Goal: Complete application form

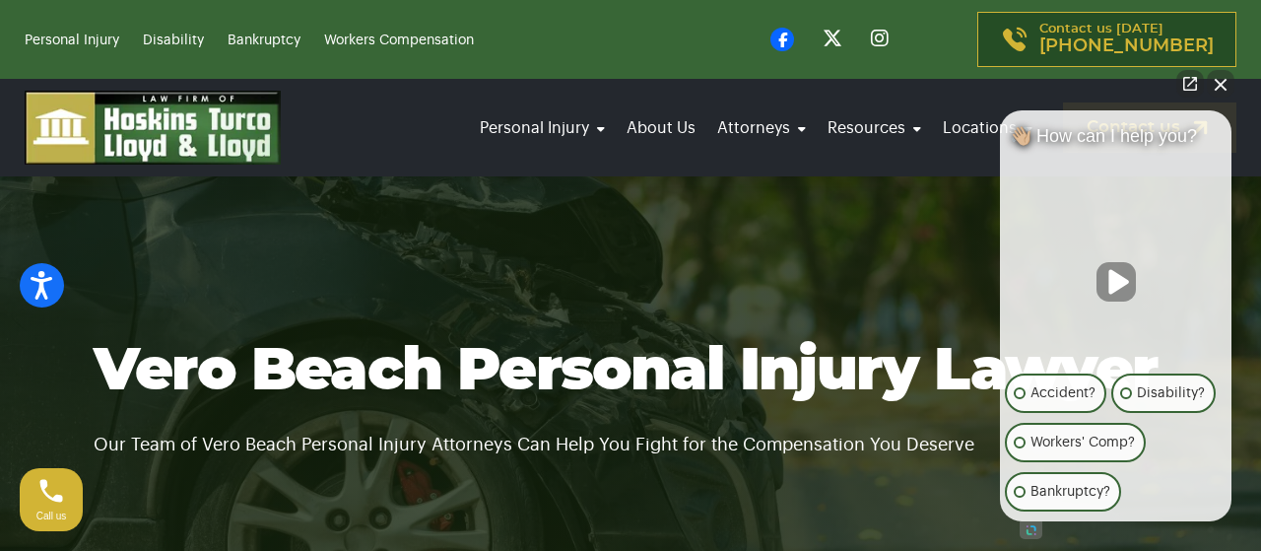
click at [1127, 283] on button "Unmute video" at bounding box center [1116, 281] width 39 height 39
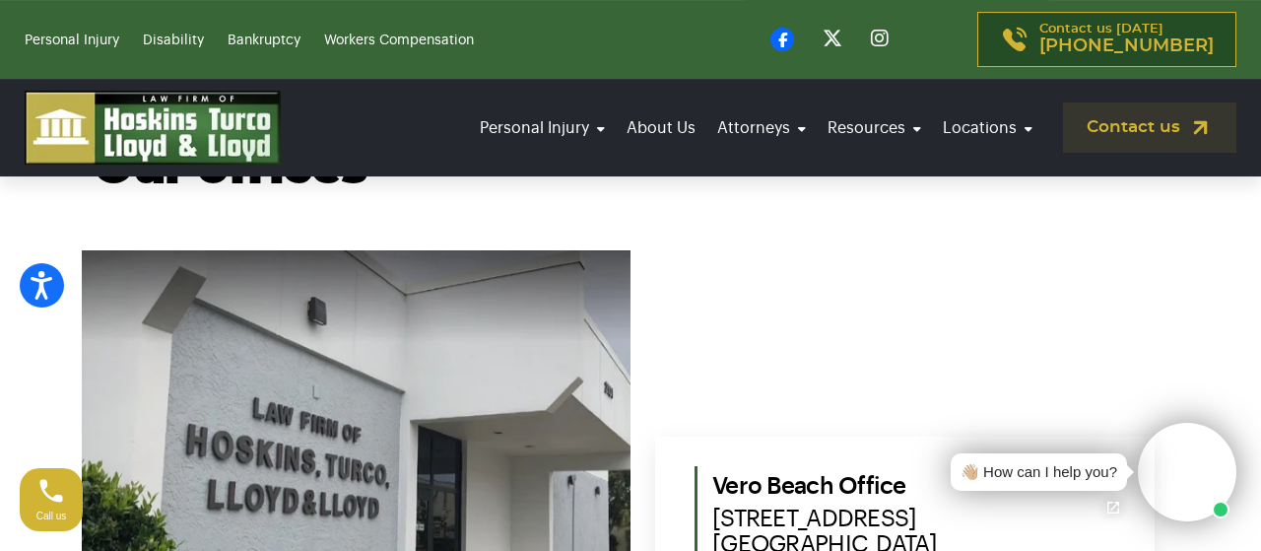
scroll to position [749, 0]
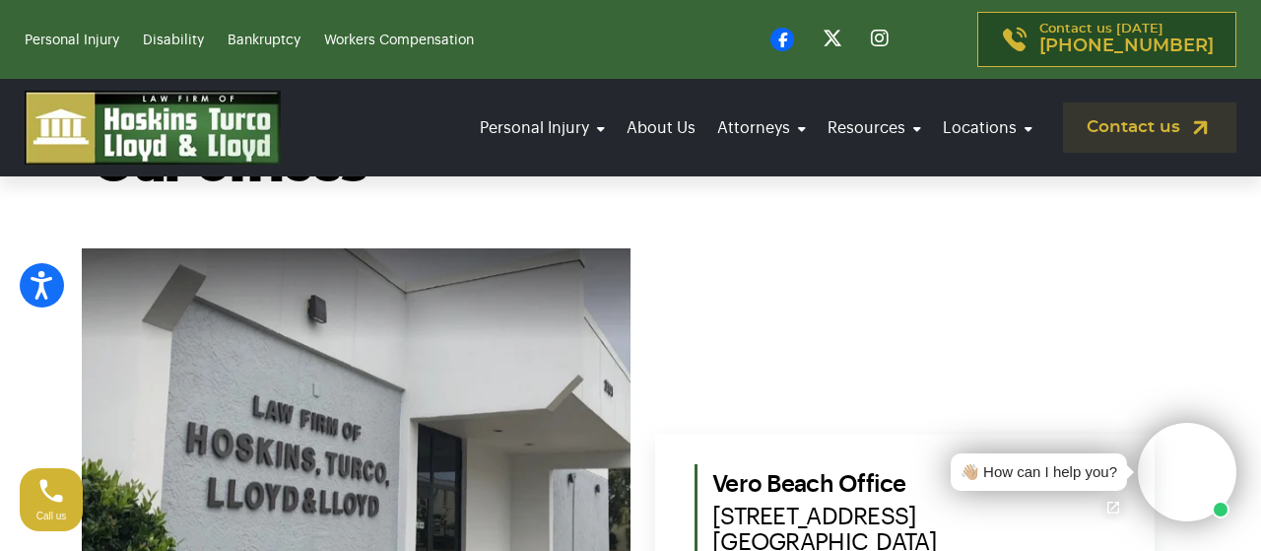
click at [1227, 381] on section "Contact our attorneys to discuss your case. Get a free consultation Our offices…" at bounding box center [630, 320] width 1261 height 898
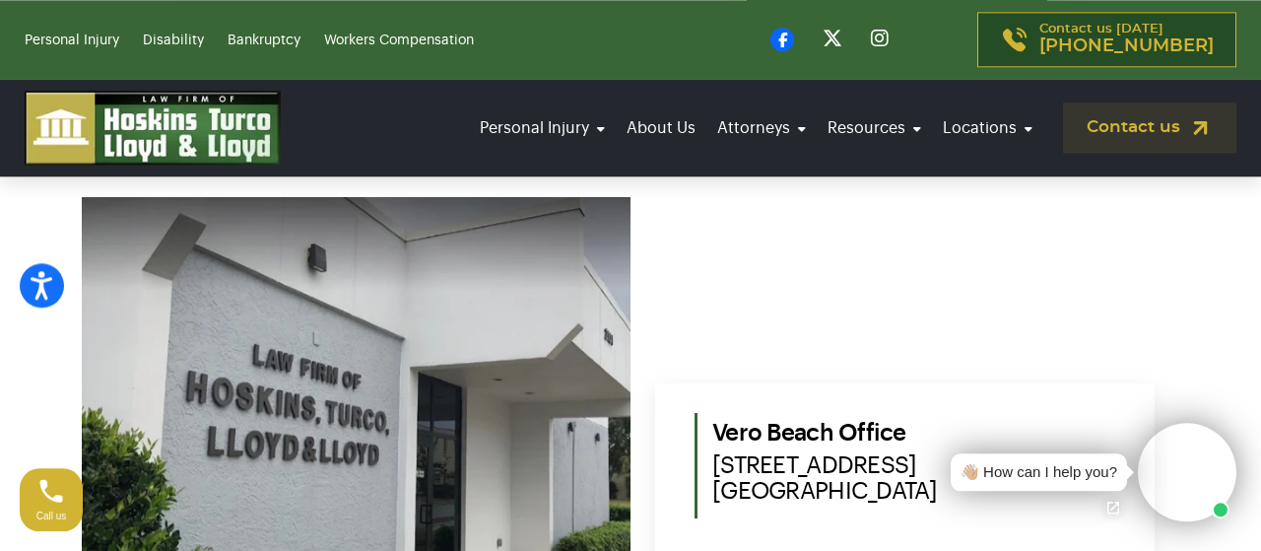
scroll to position [801, 0]
click at [1221, 334] on section "Contact our attorneys to discuss your case. Get a free consultation Our offices…" at bounding box center [630, 268] width 1261 height 898
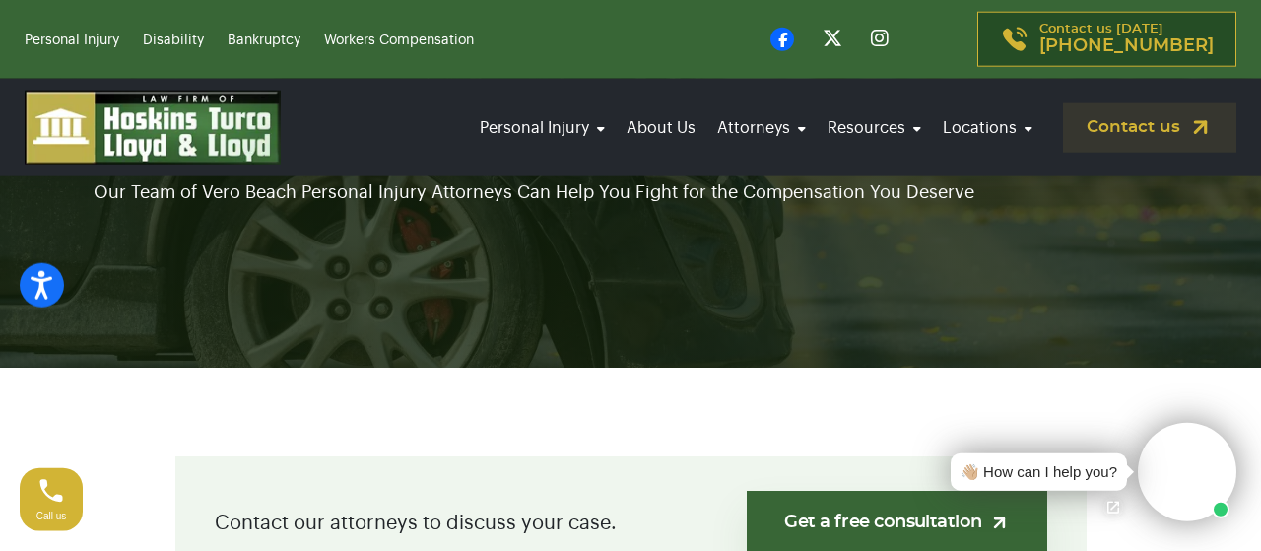
scroll to position [262, 0]
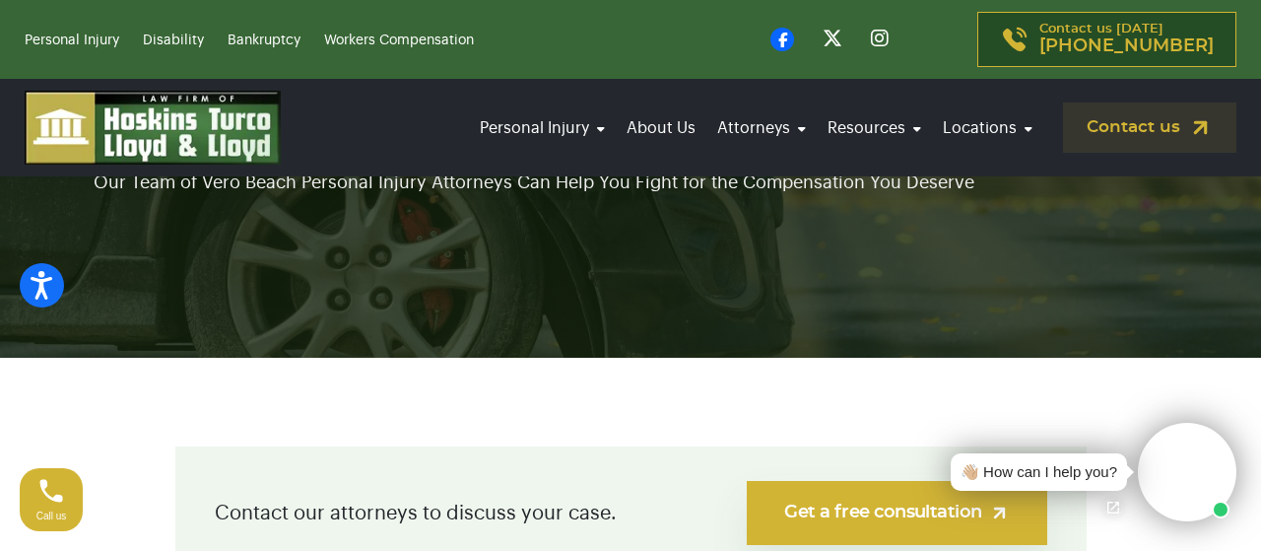
click at [907, 509] on link "Get a free consultation" at bounding box center [897, 513] width 300 height 64
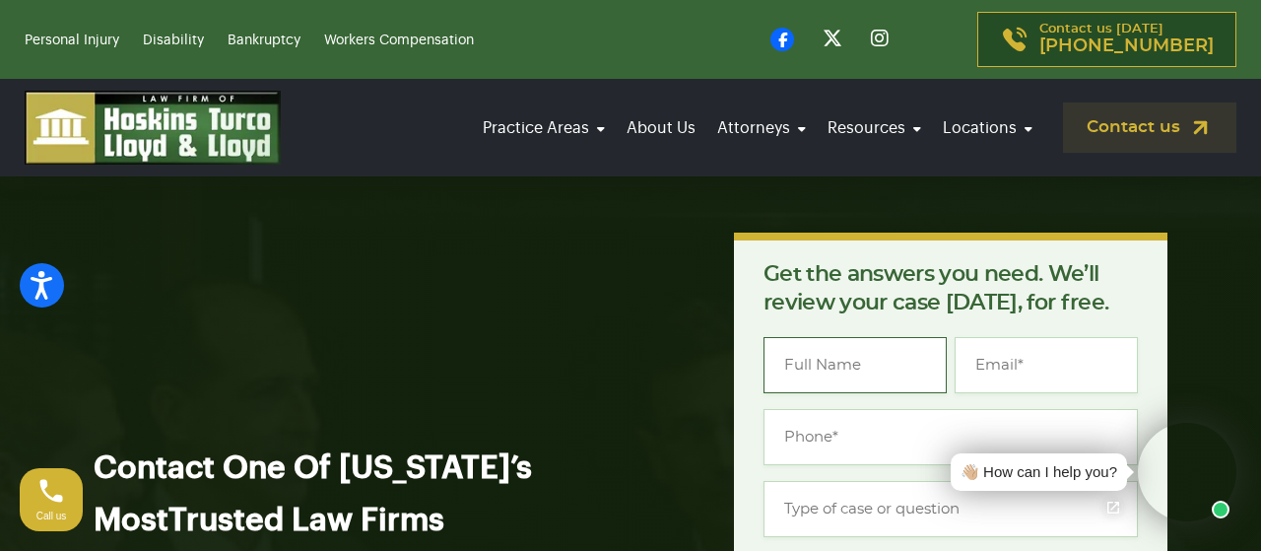
click at [773, 337] on input "Name *" at bounding box center [855, 365] width 183 height 56
click at [986, 337] on input "Email *" at bounding box center [1046, 365] width 183 height 56
click at [831, 337] on input "[PERSON_NAME]" at bounding box center [855, 365] width 183 height 56
type input "[PERSON_NAME]"
click at [968, 337] on input "Email *" at bounding box center [1046, 365] width 183 height 56
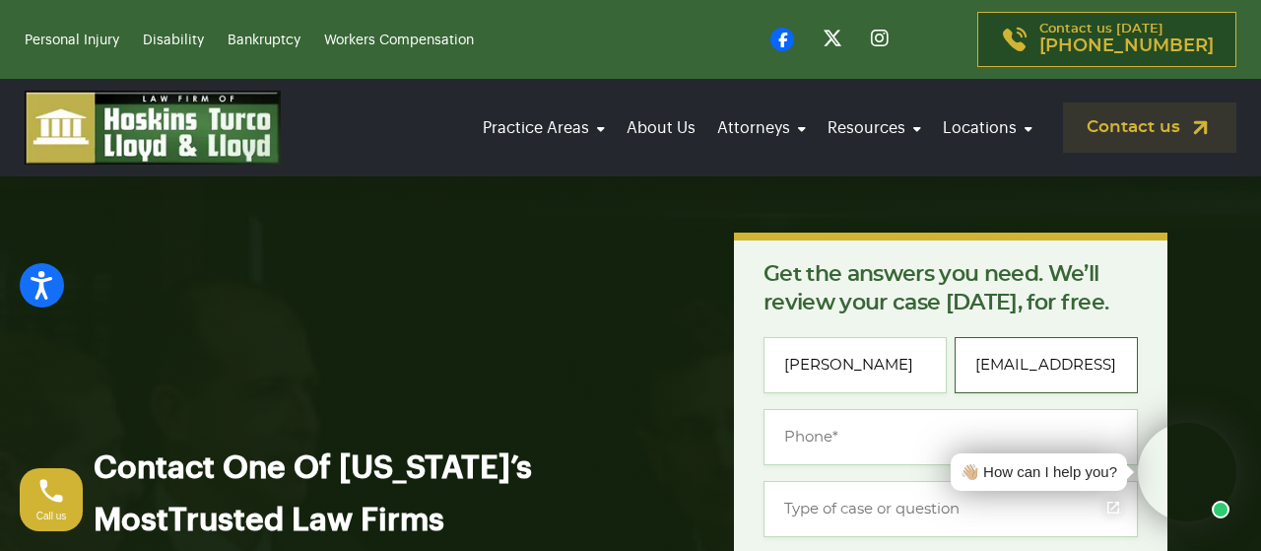
type input "[EMAIL_ADDRESS][DOMAIN_NAME]"
click at [836, 409] on input "(___) ___-____" at bounding box center [951, 437] width 374 height 56
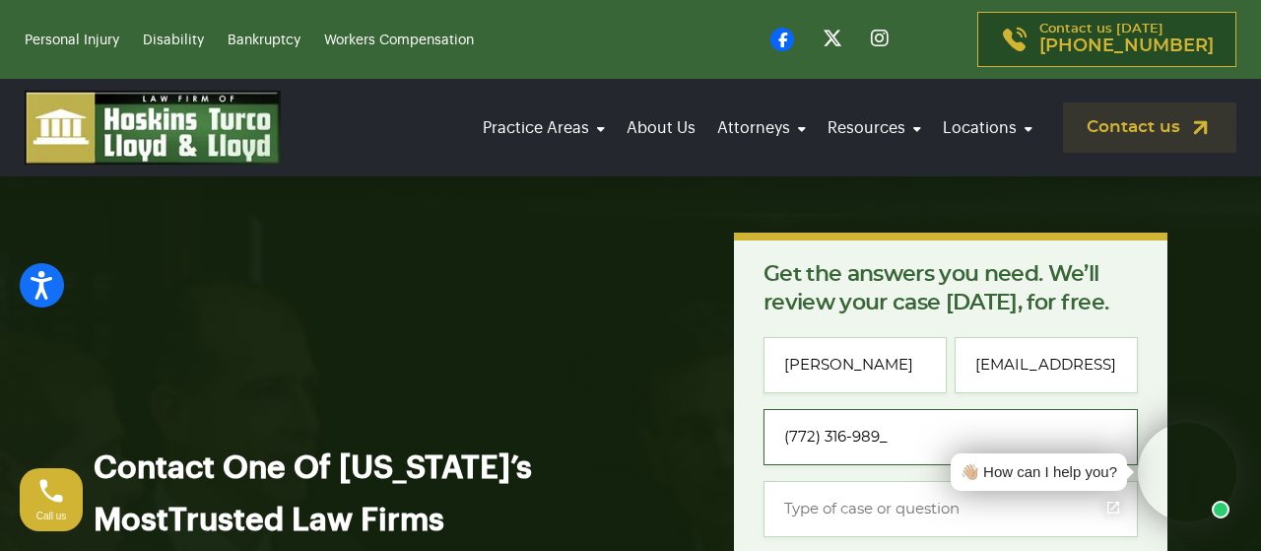
type input "[PHONE_NUMBER]"
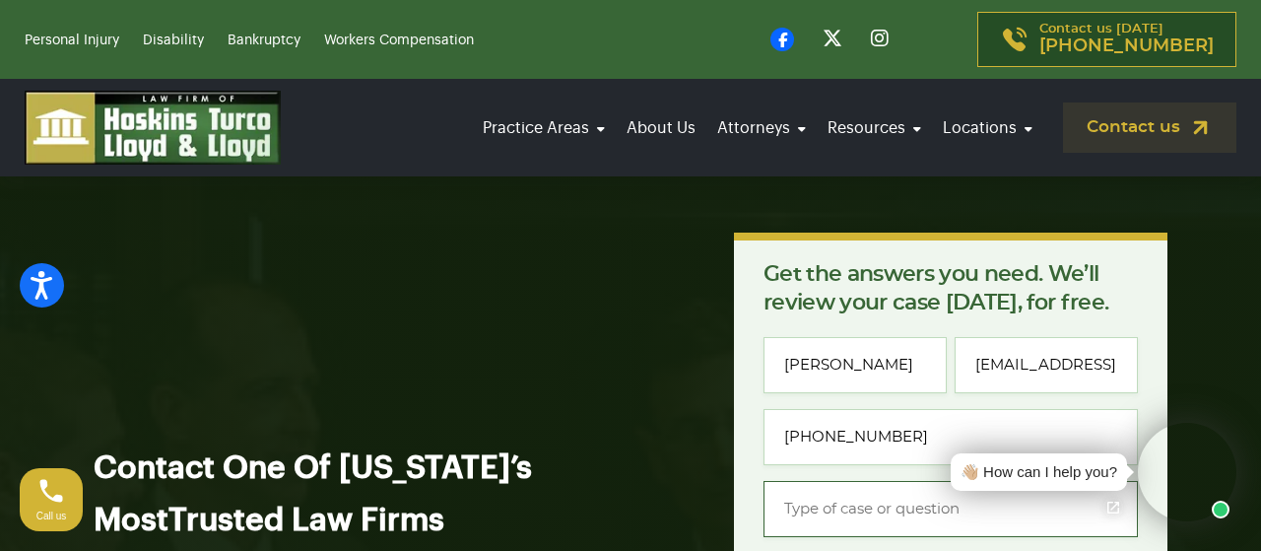
click at [775, 481] on input "Type of case or question *" at bounding box center [951, 509] width 374 height 56
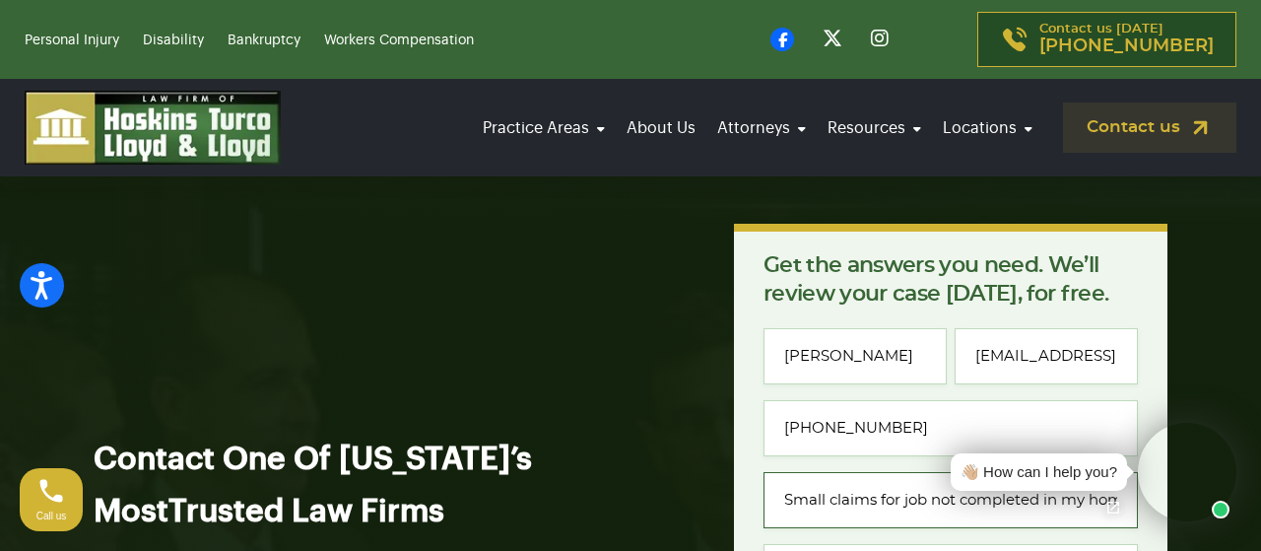
scroll to position [13, 0]
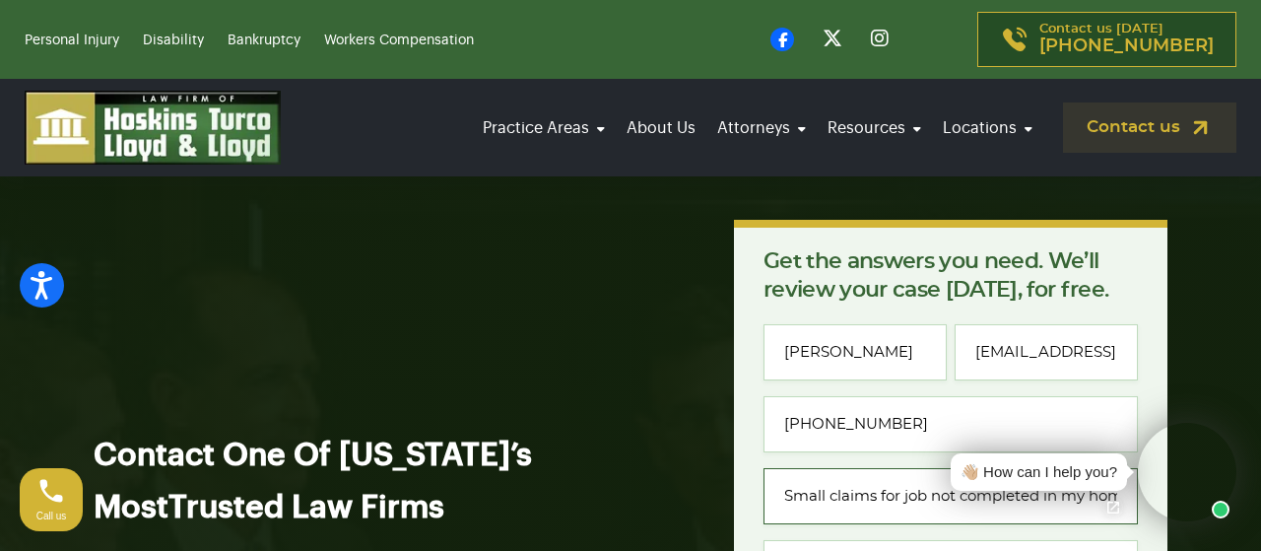
type input "Small claims for job not completed in my home. $6700 plus costs"
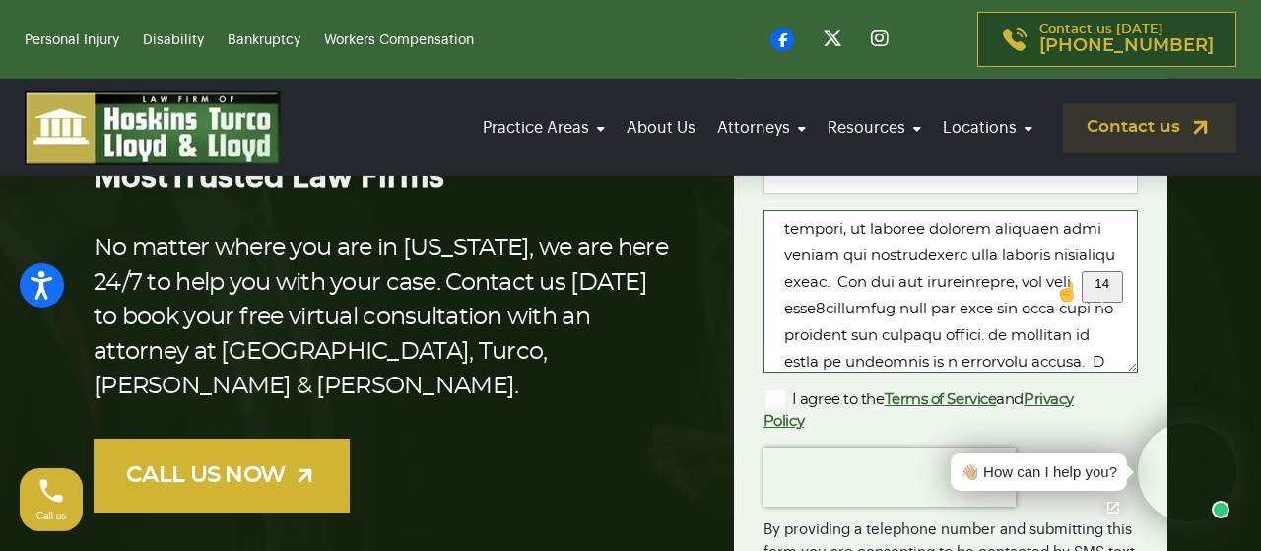
scroll to position [369, 0]
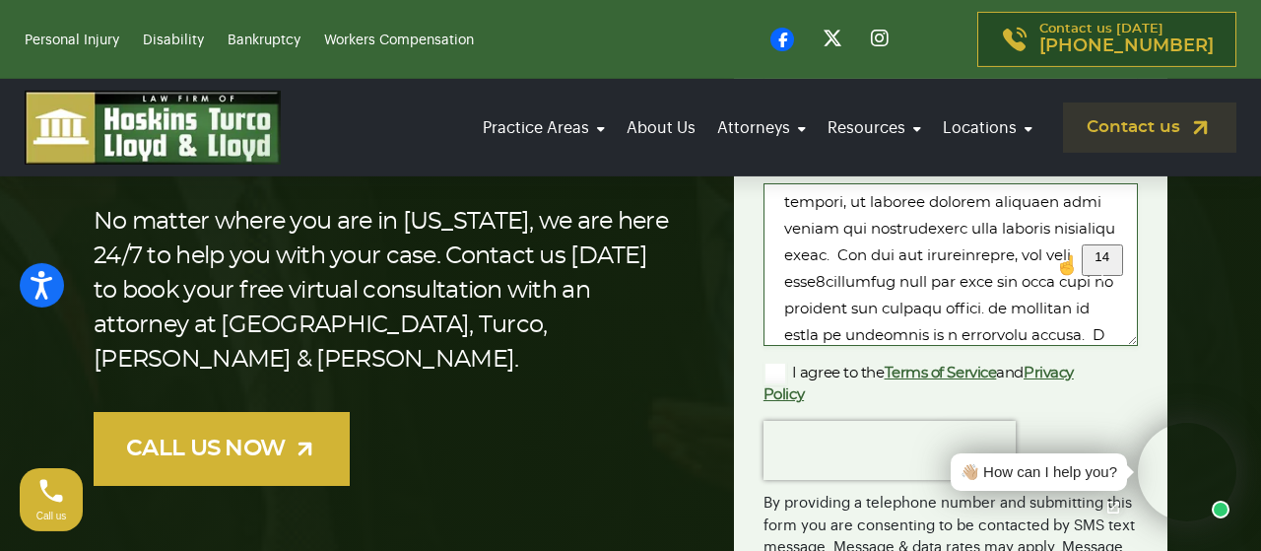
click at [998, 287] on textarea "Message *" at bounding box center [951, 264] width 374 height 163
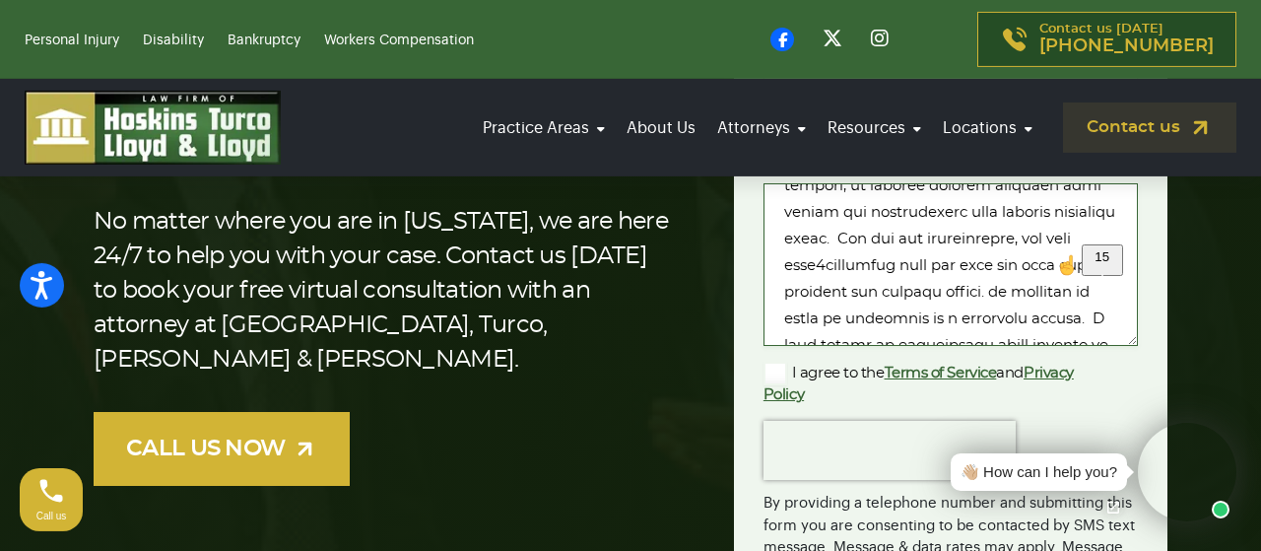
type textarea "Stones of Italy were contracted, and paid in advance, to replace kitchen counte…"
